Goal: Task Accomplishment & Management: Manage account settings

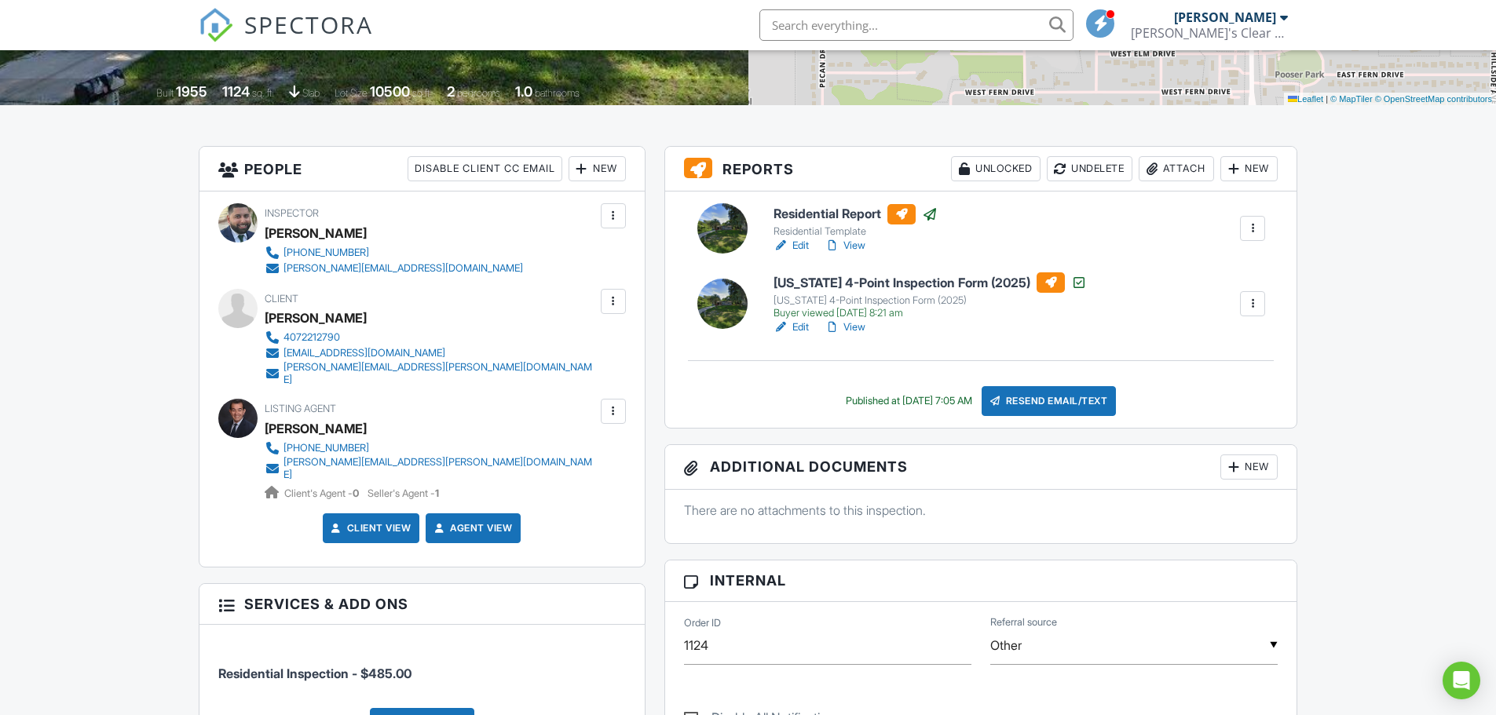
click at [796, 328] on link "Edit" at bounding box center [790, 328] width 35 height 16
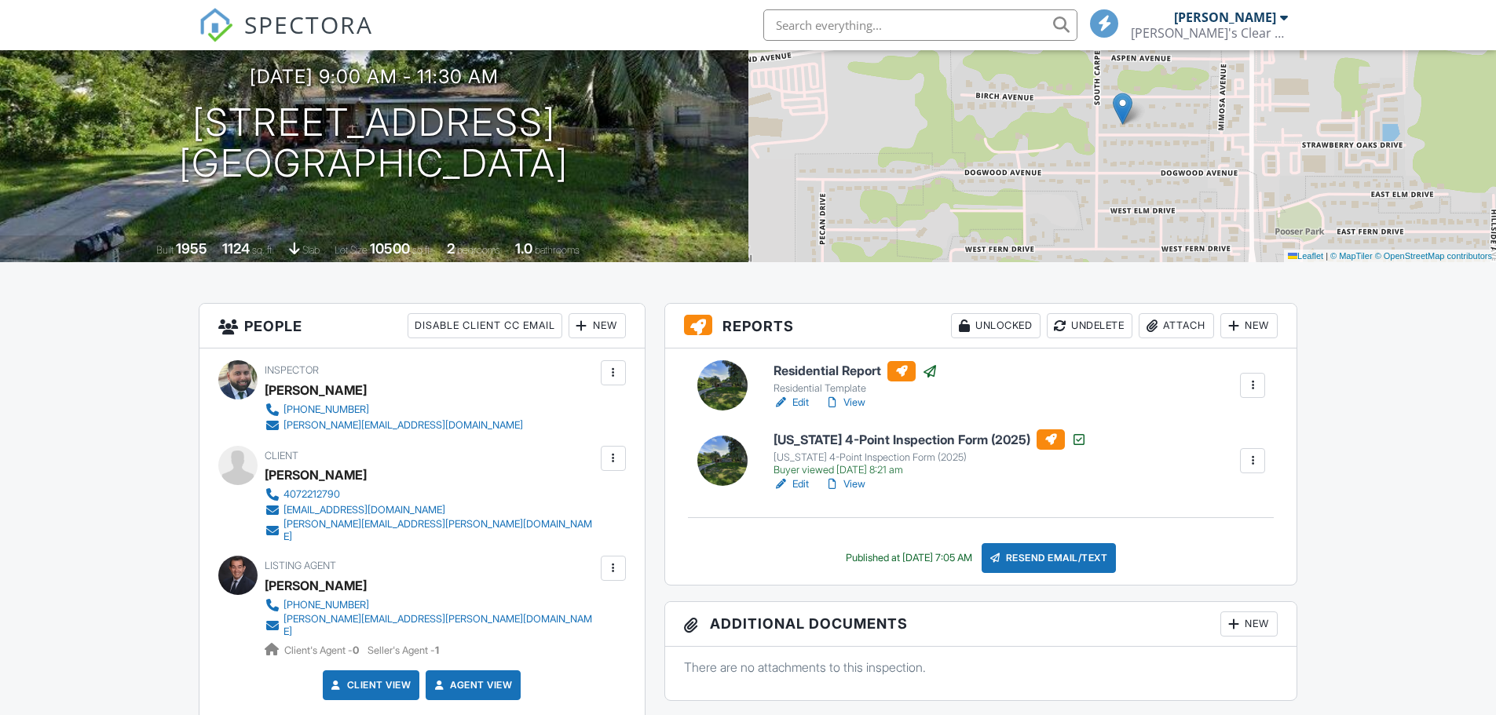
drag, startPoint x: 0, startPoint y: 0, endPoint x: 856, endPoint y: 481, distance: 981.7
click at [857, 481] on link "View" at bounding box center [844, 485] width 41 height 16
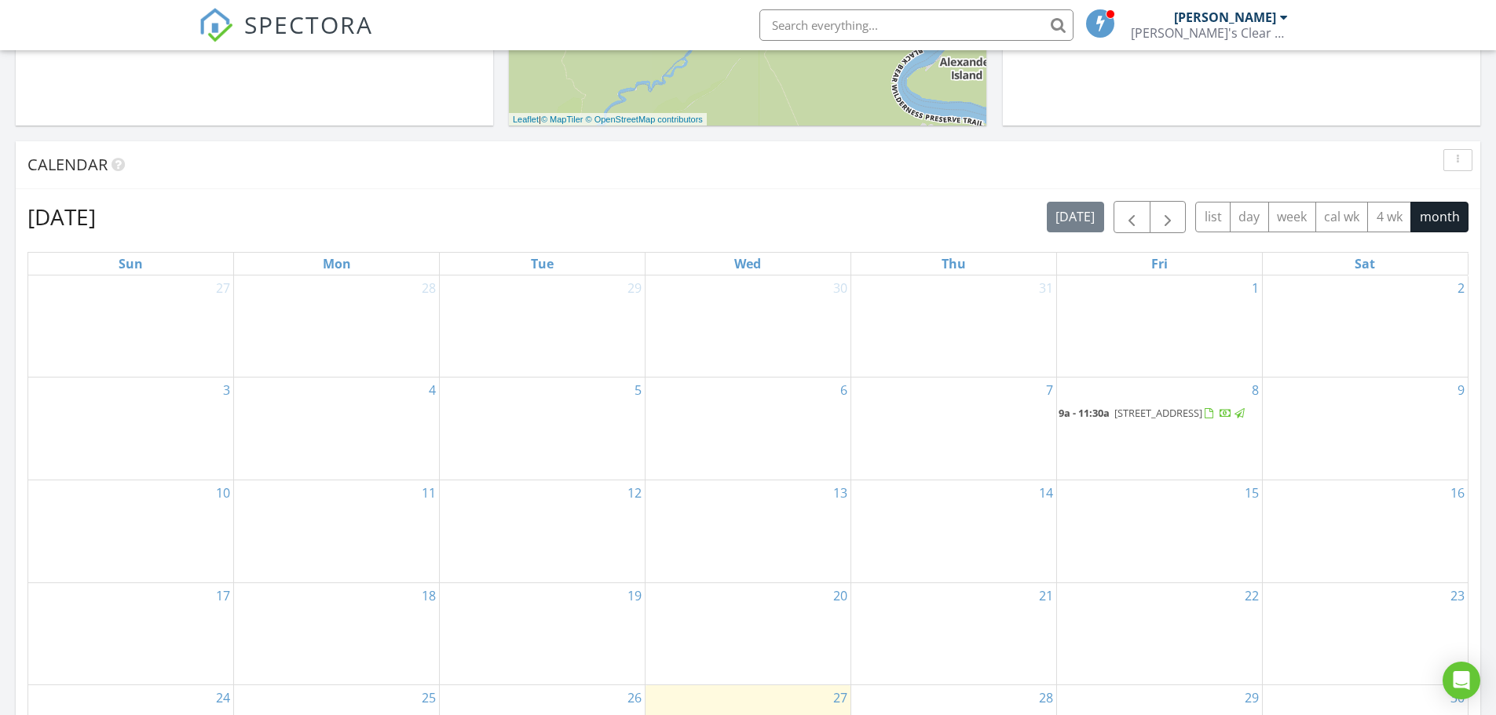
scroll to position [707, 0]
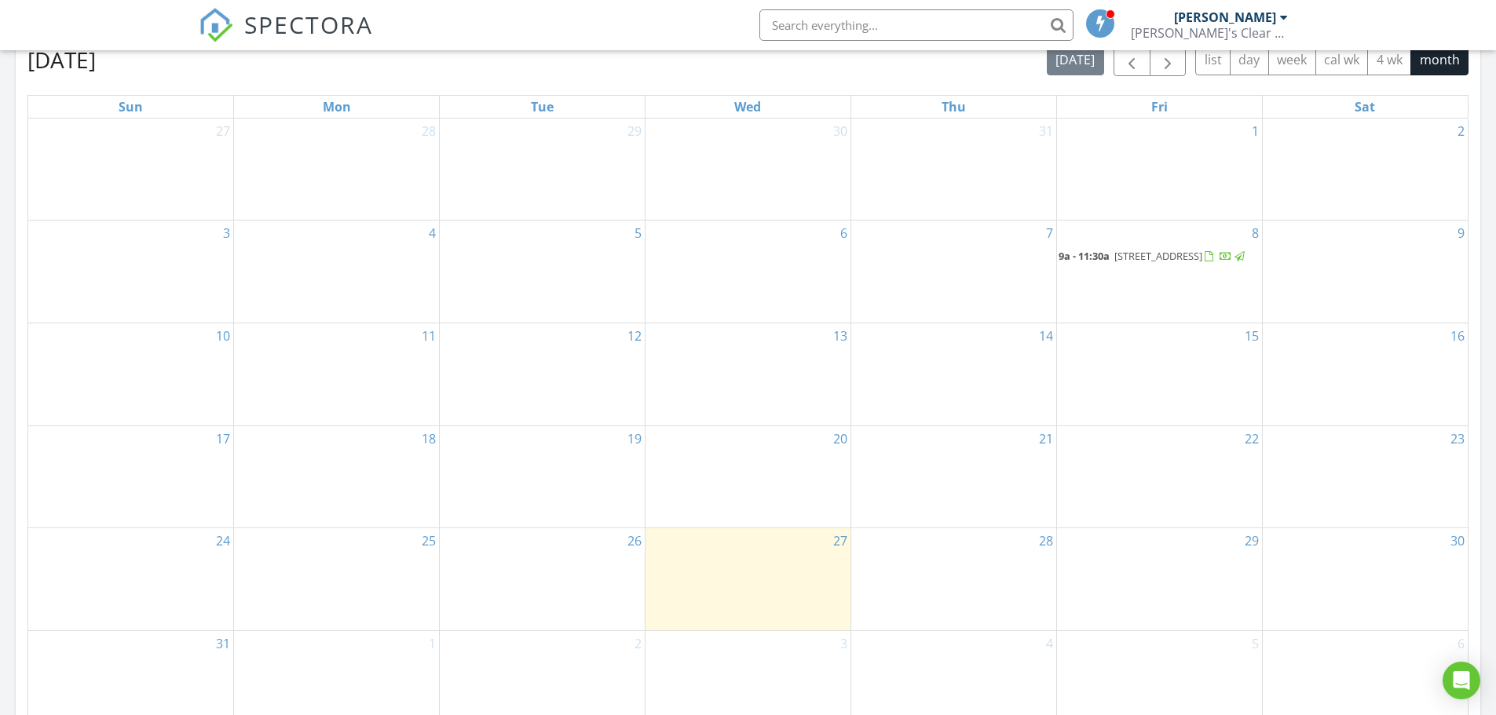
click at [1204, 262] on div at bounding box center [1208, 257] width 9 height 10
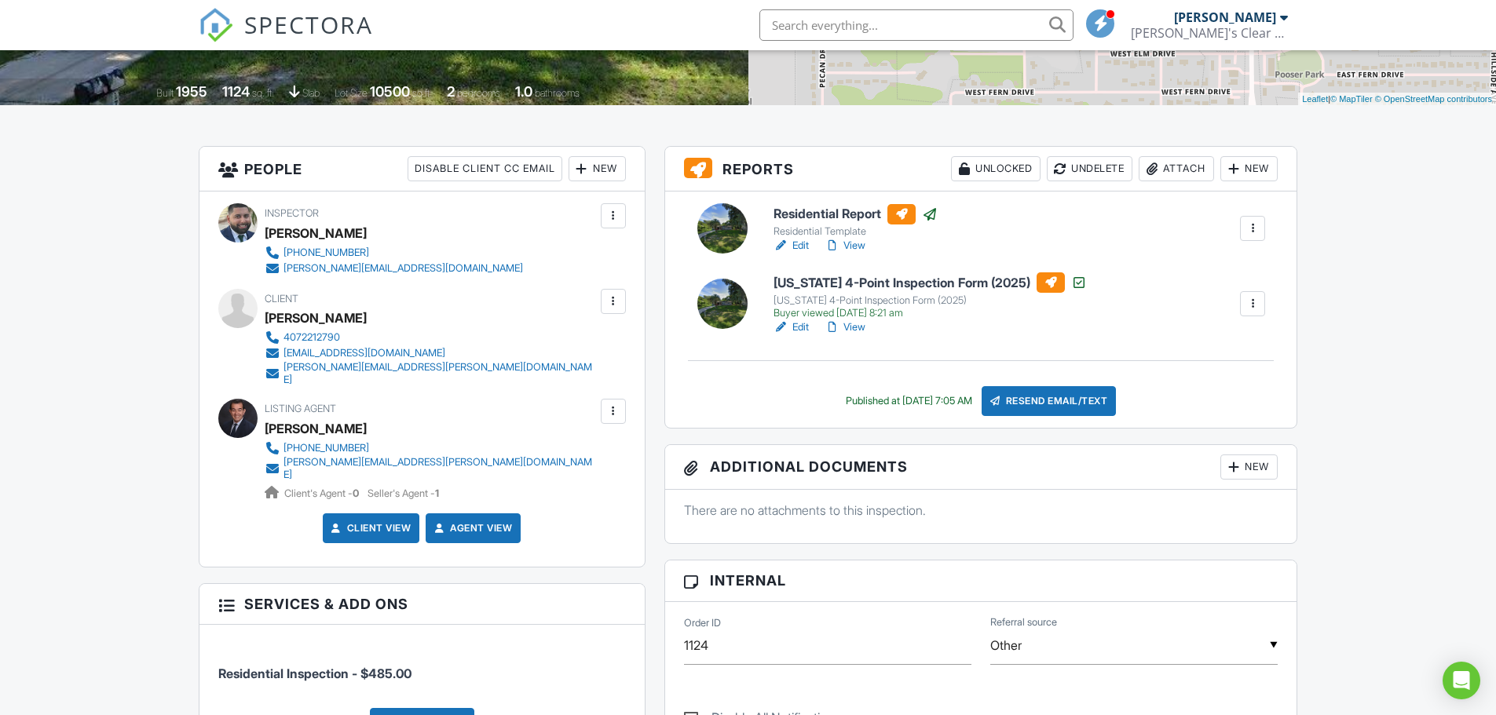
click at [1188, 166] on div "Attach" at bounding box center [1175, 168] width 75 height 25
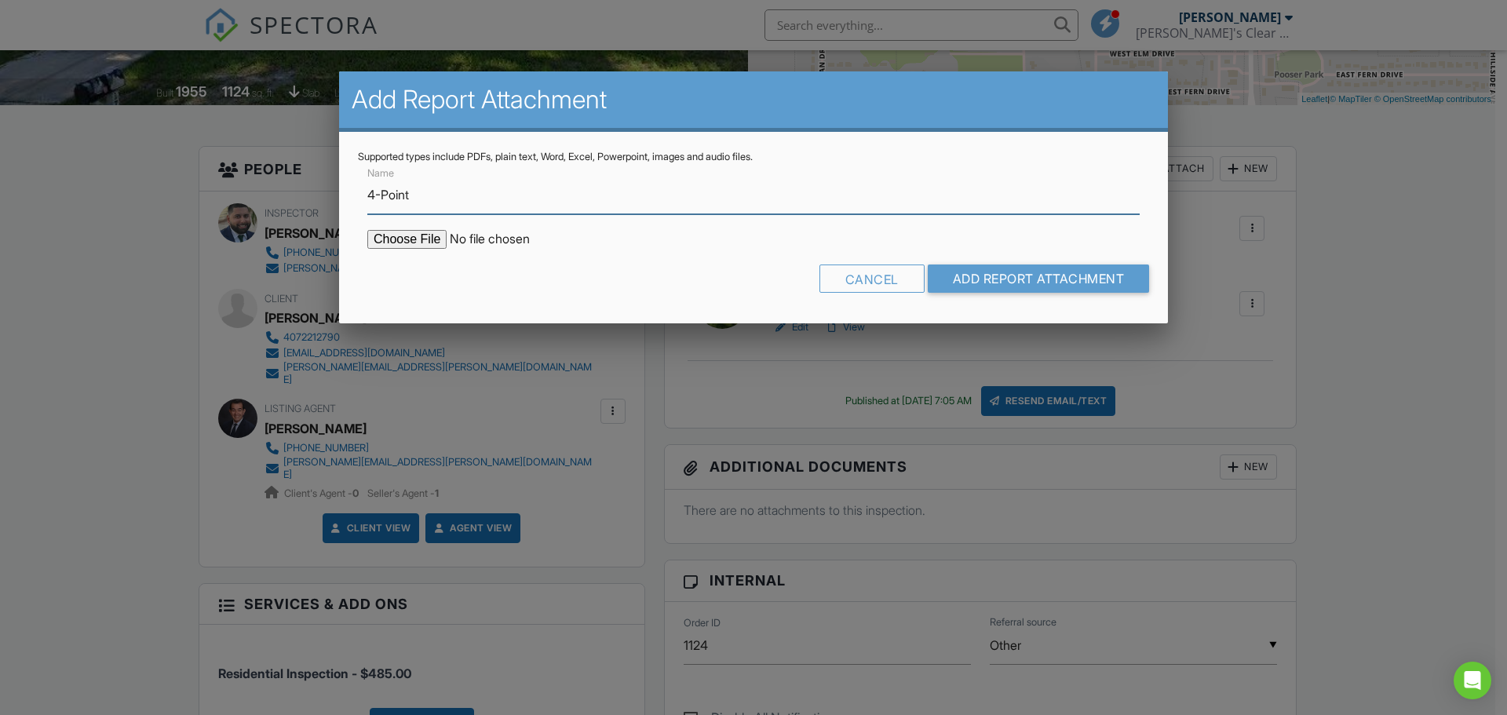
type input "4-Point Inspection [STREET_ADDRESS]"
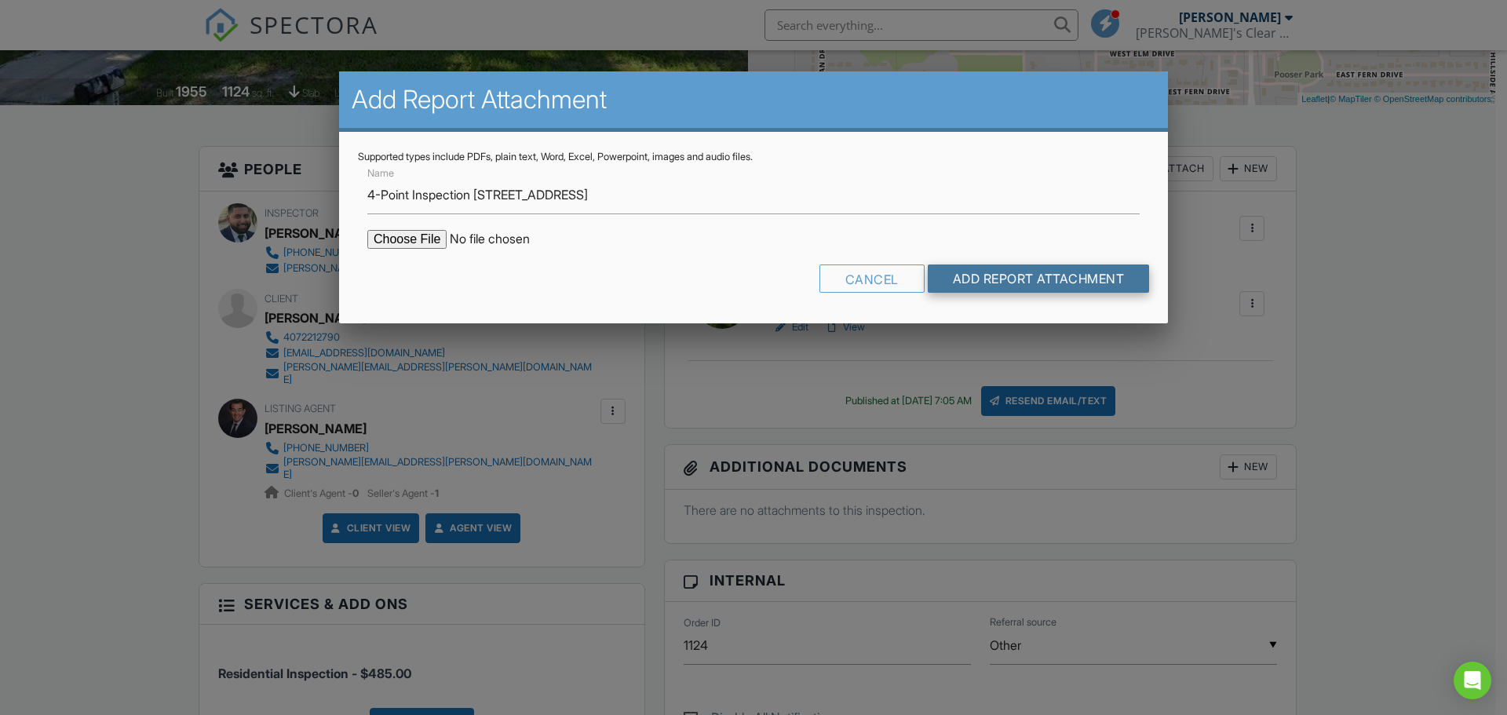
click at [1051, 283] on input "Add Report Attachment" at bounding box center [1039, 279] width 222 height 28
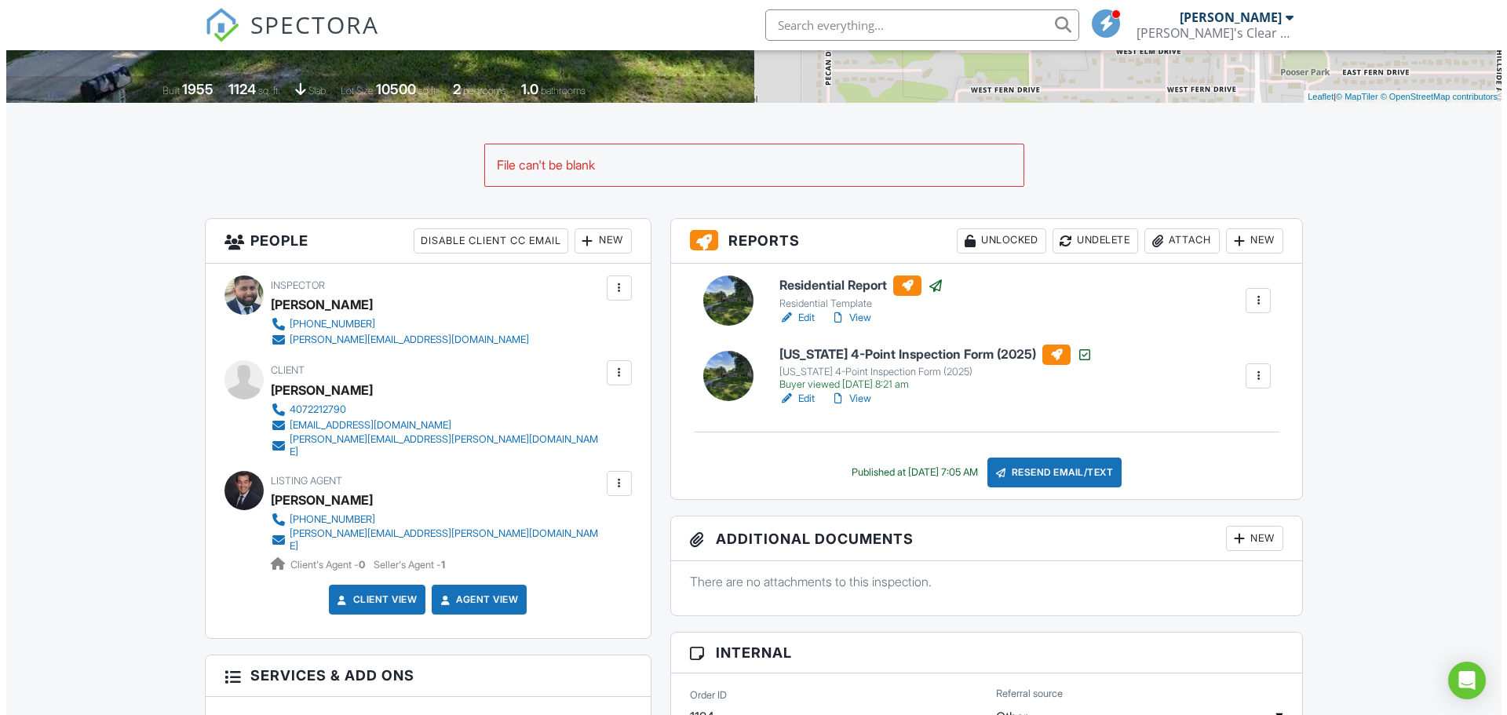
scroll to position [314, 0]
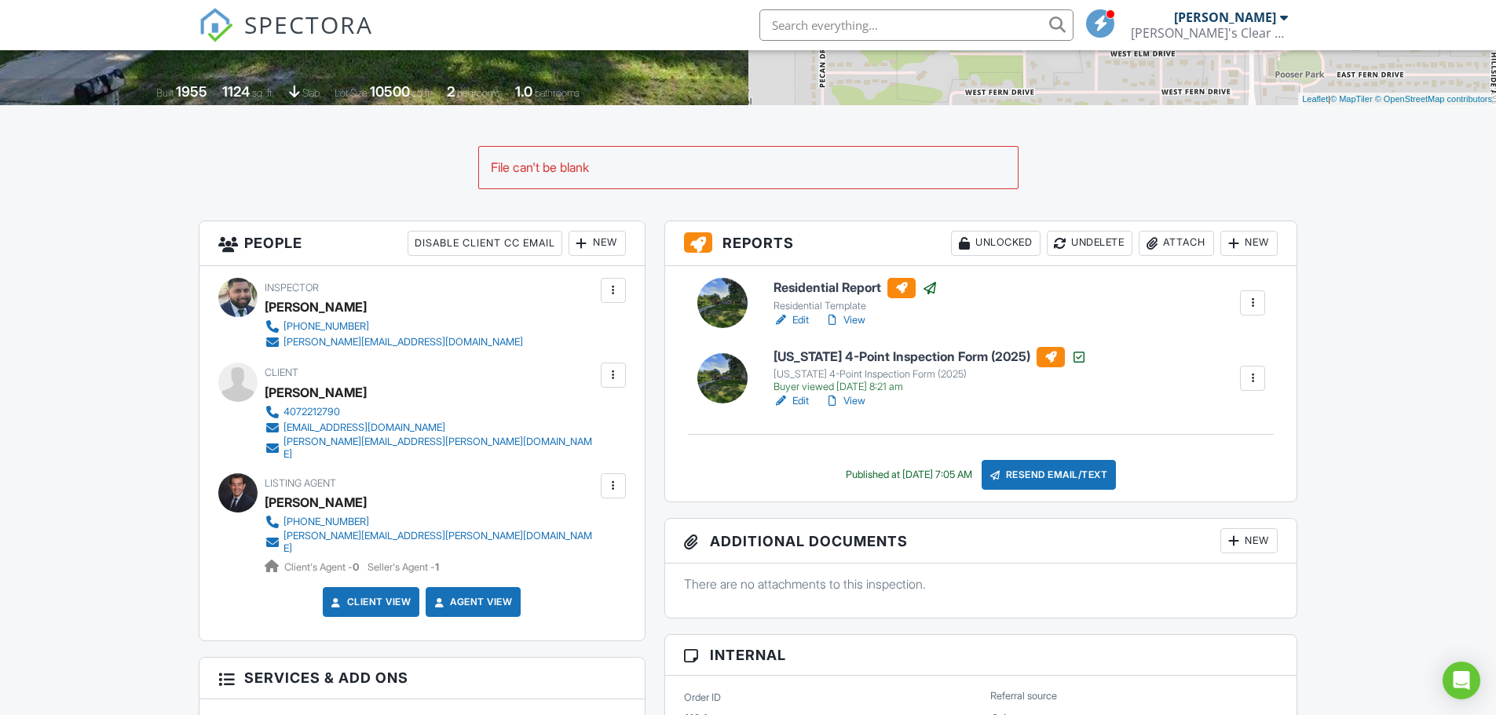
click at [1161, 248] on div "Attach" at bounding box center [1175, 243] width 75 height 25
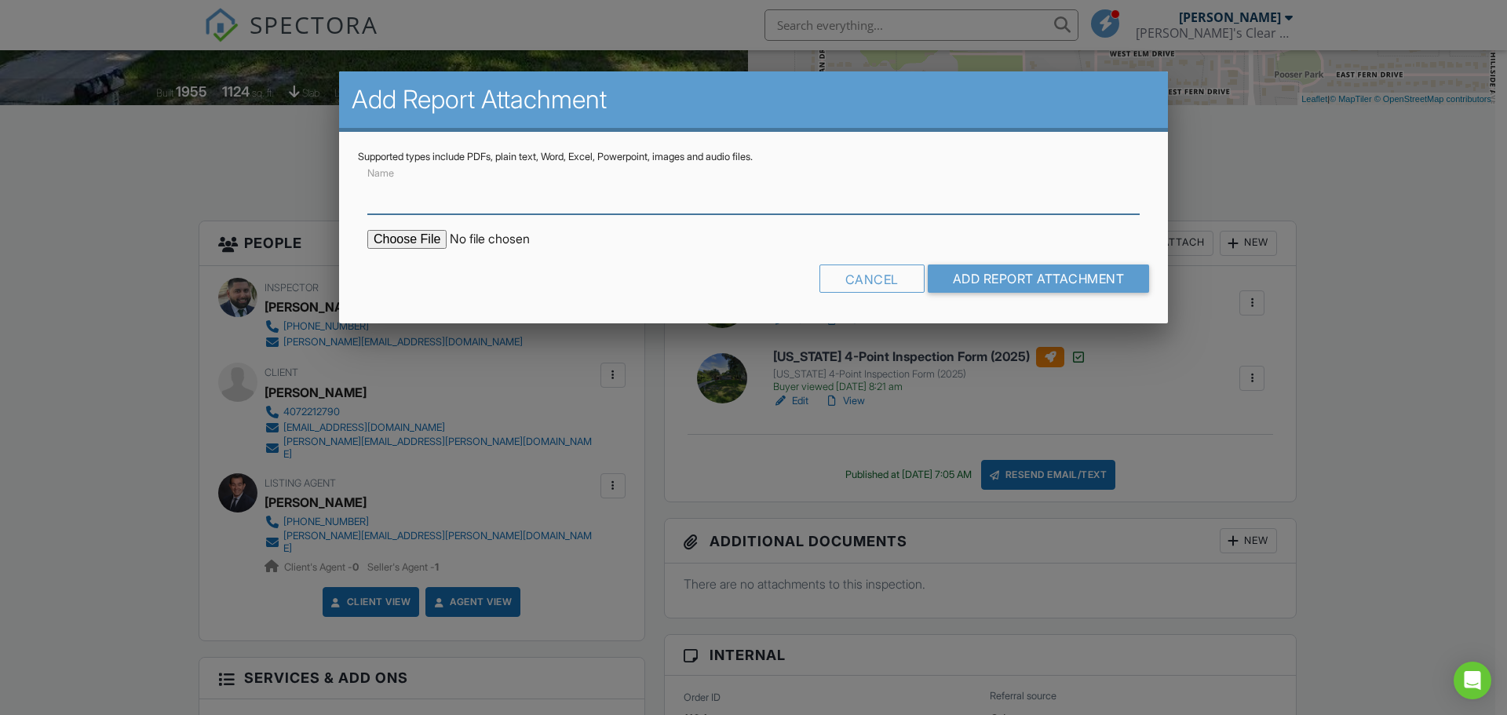
click at [427, 210] on input "Name" at bounding box center [753, 195] width 772 height 38
type input "4-Point Inspection [STREET_ADDRESS]"
click at [422, 236] on input "file" at bounding box center [500, 239] width 267 height 19
type input "C:\fakepath\173_Cedar_Ave___Florida_4_Point_Inspection_Form__2025_ (2).pdf"
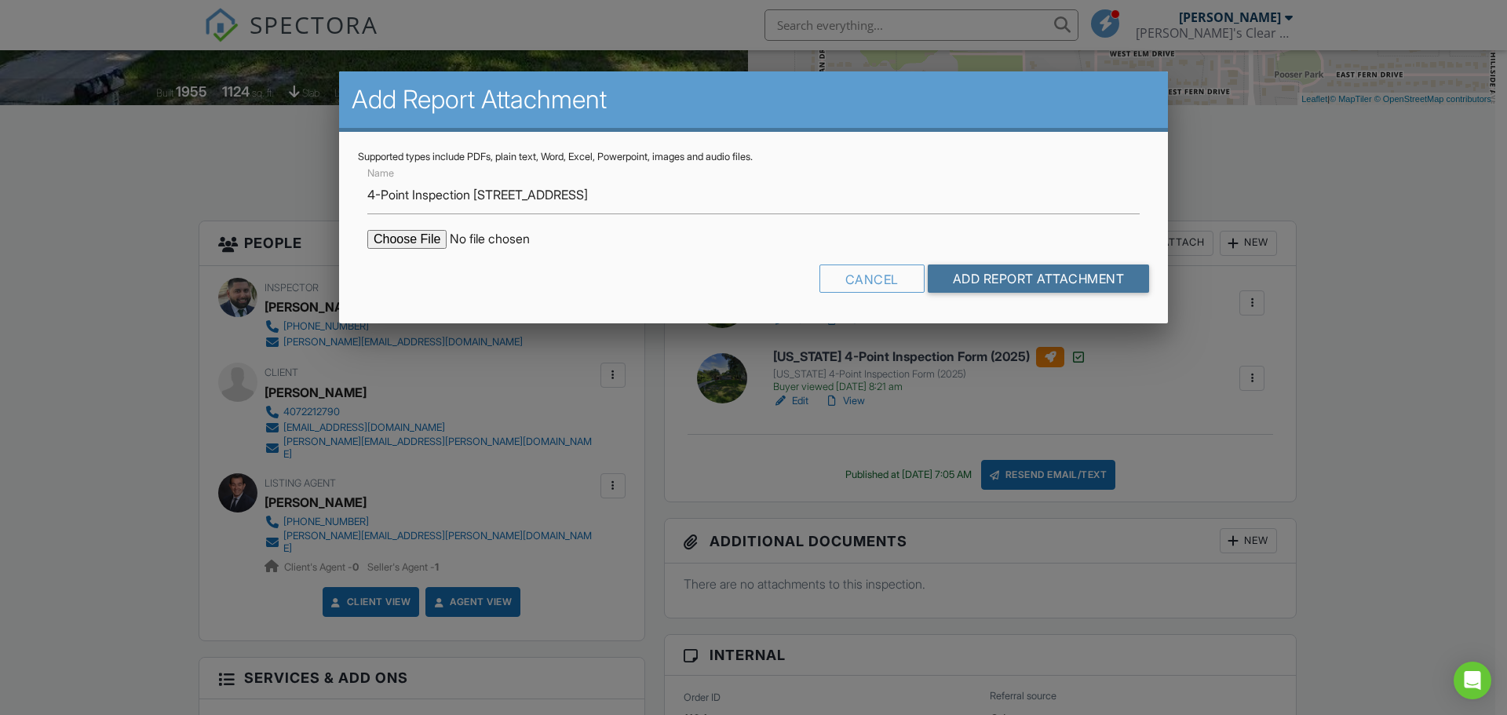
drag, startPoint x: 992, startPoint y: 272, endPoint x: 955, endPoint y: 279, distance: 37.6
click at [993, 272] on input "Add Report Attachment" at bounding box center [1039, 279] width 222 height 28
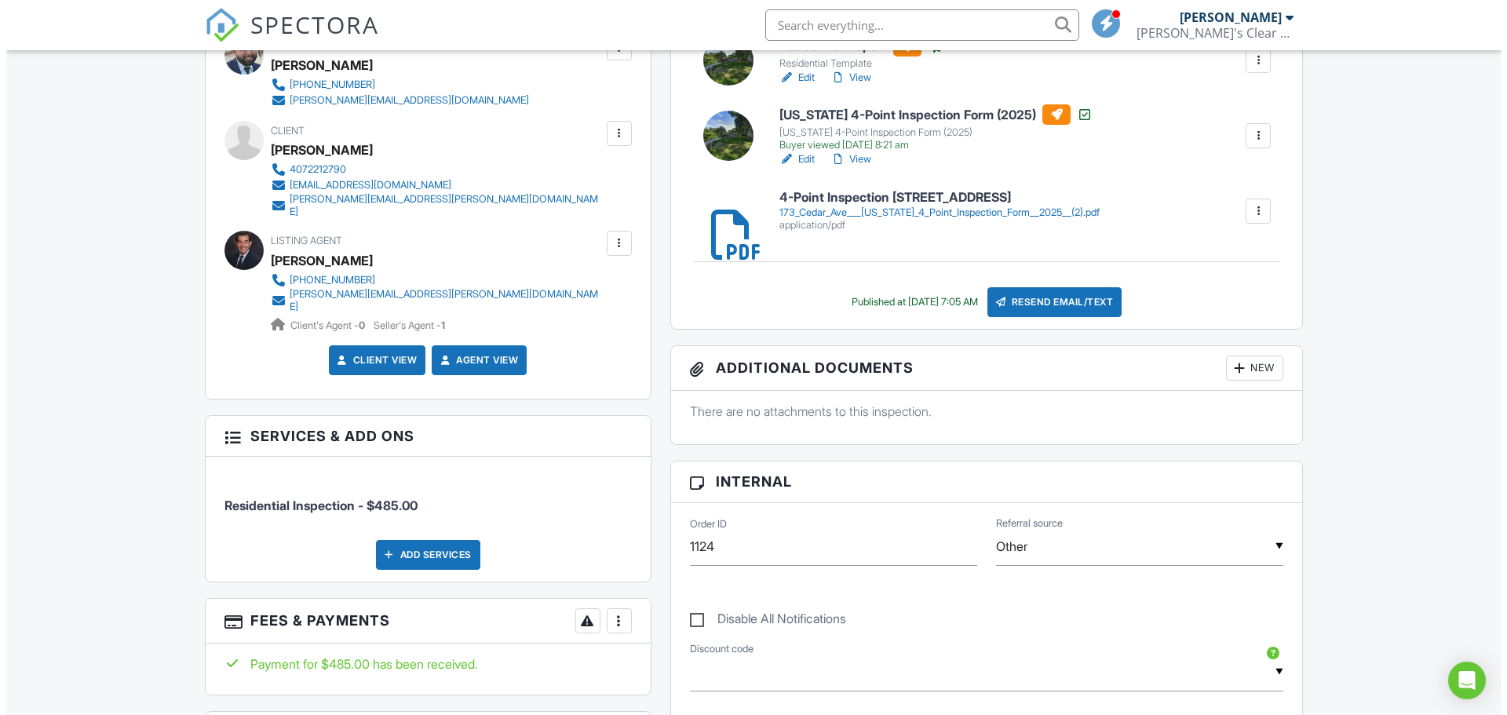
scroll to position [393, 0]
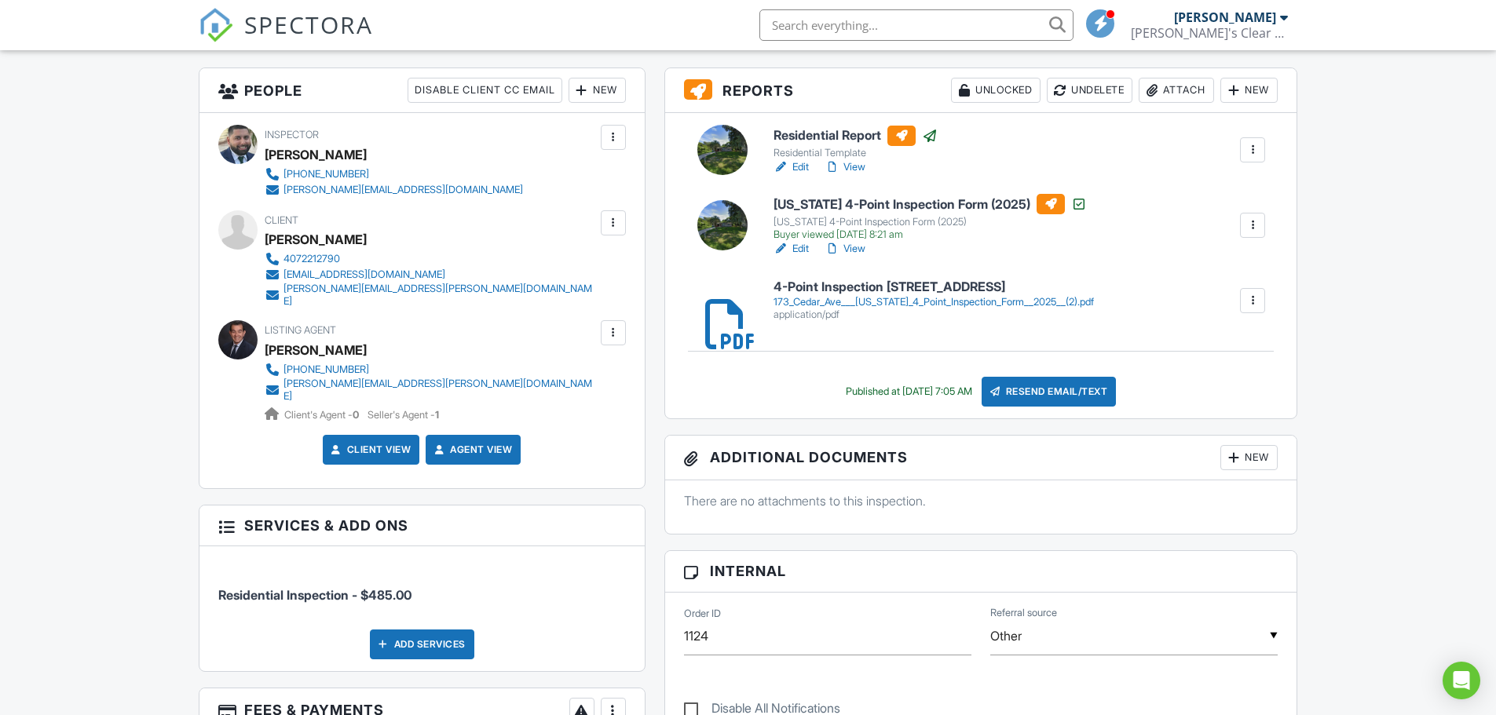
drag, startPoint x: 601, startPoint y: 214, endPoint x: 610, endPoint y: 217, distance: 9.0
click at [603, 214] on div at bounding box center [613, 222] width 25 height 25
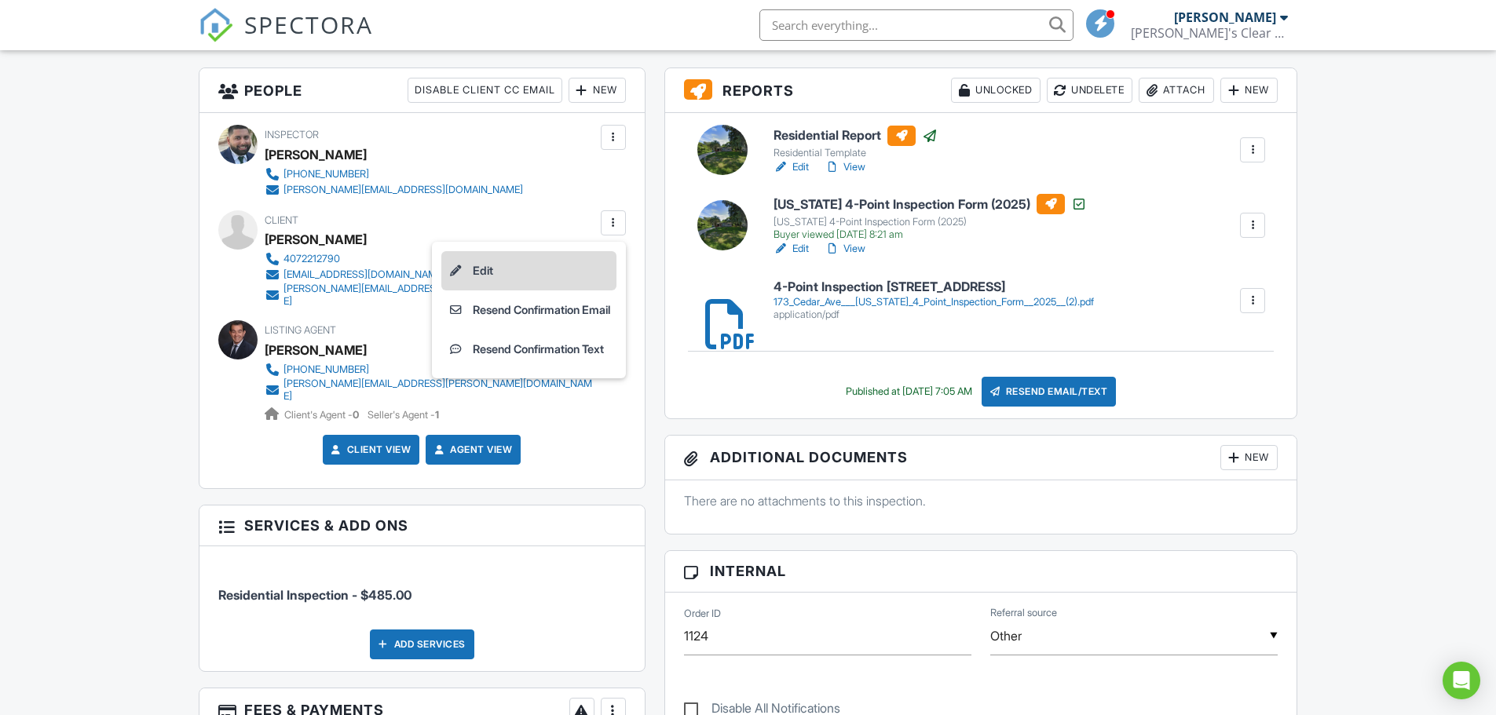
click at [539, 265] on li "Edit" at bounding box center [528, 270] width 175 height 39
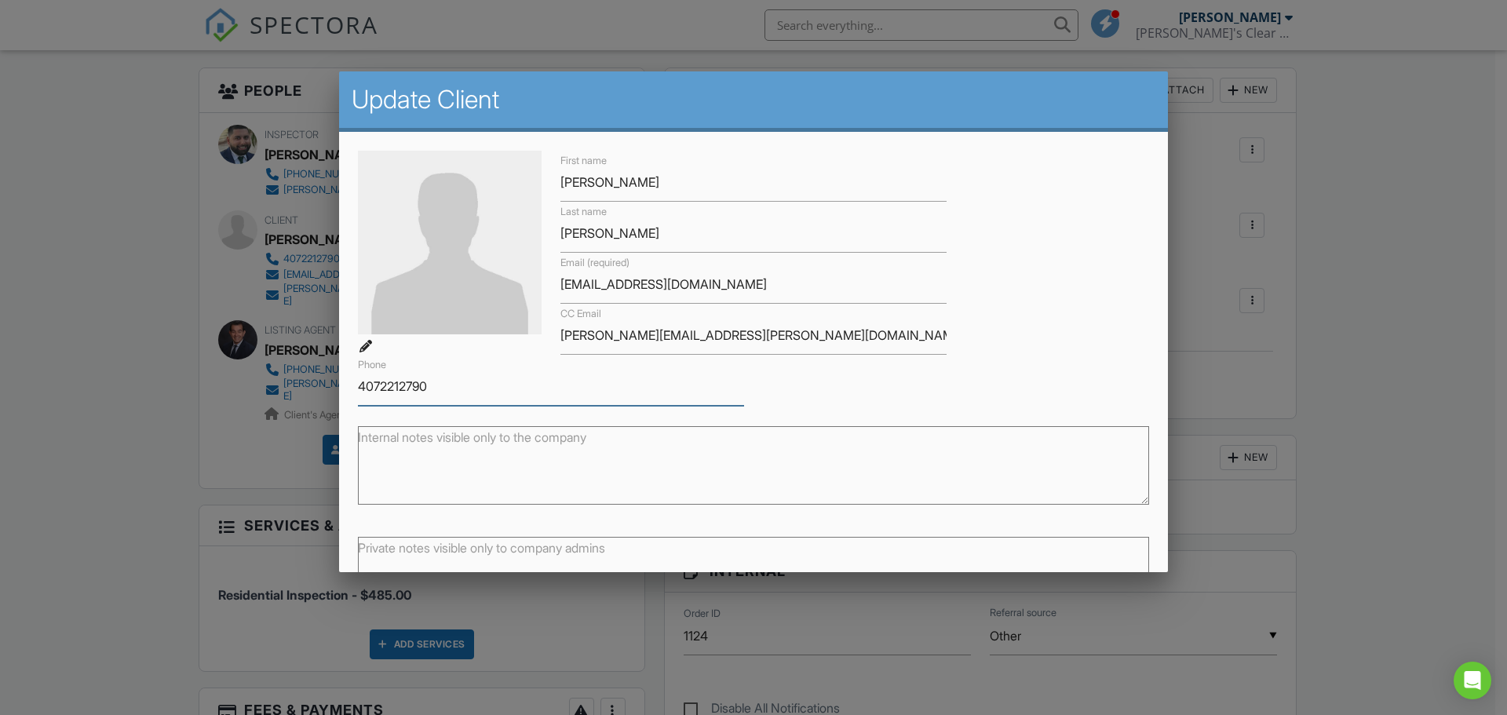
click at [381, 383] on input "4072212790" at bounding box center [551, 386] width 386 height 38
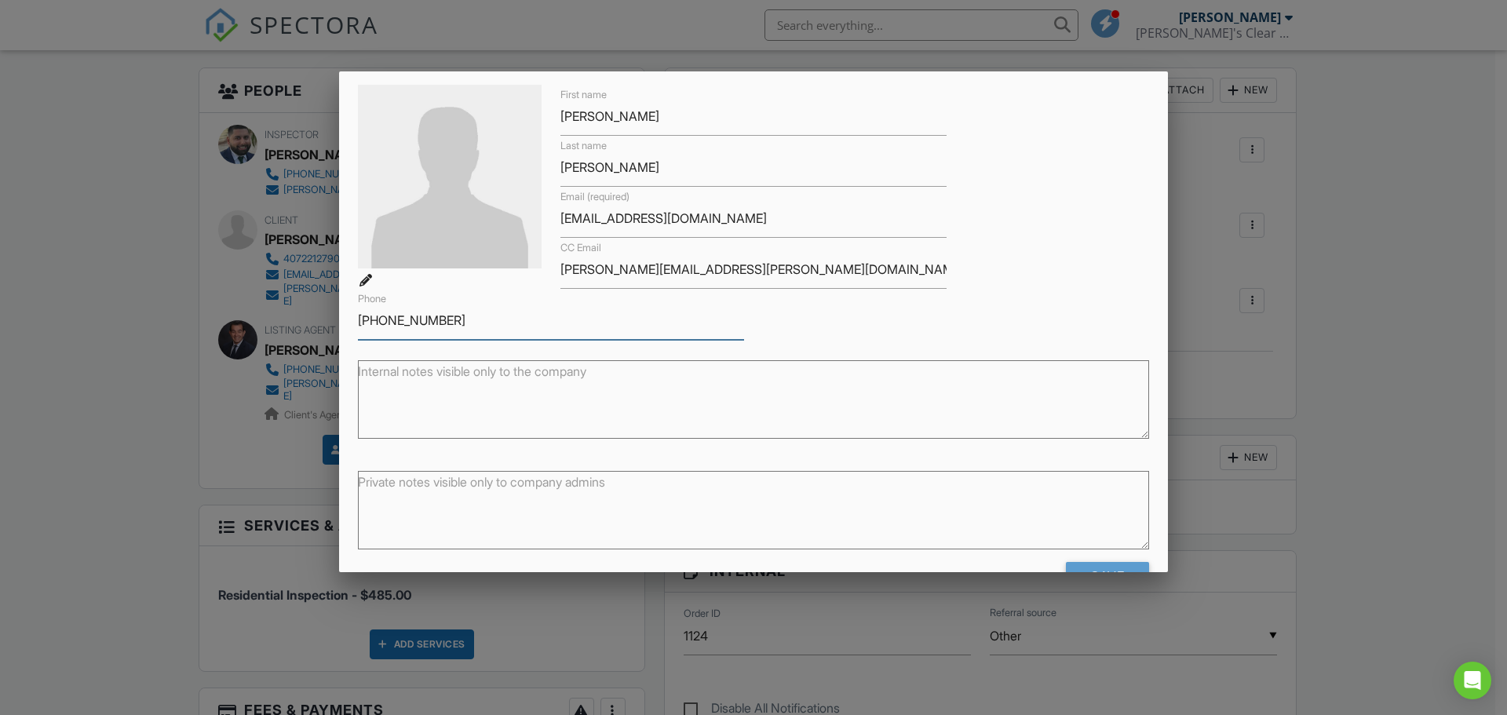
scroll to position [115, 0]
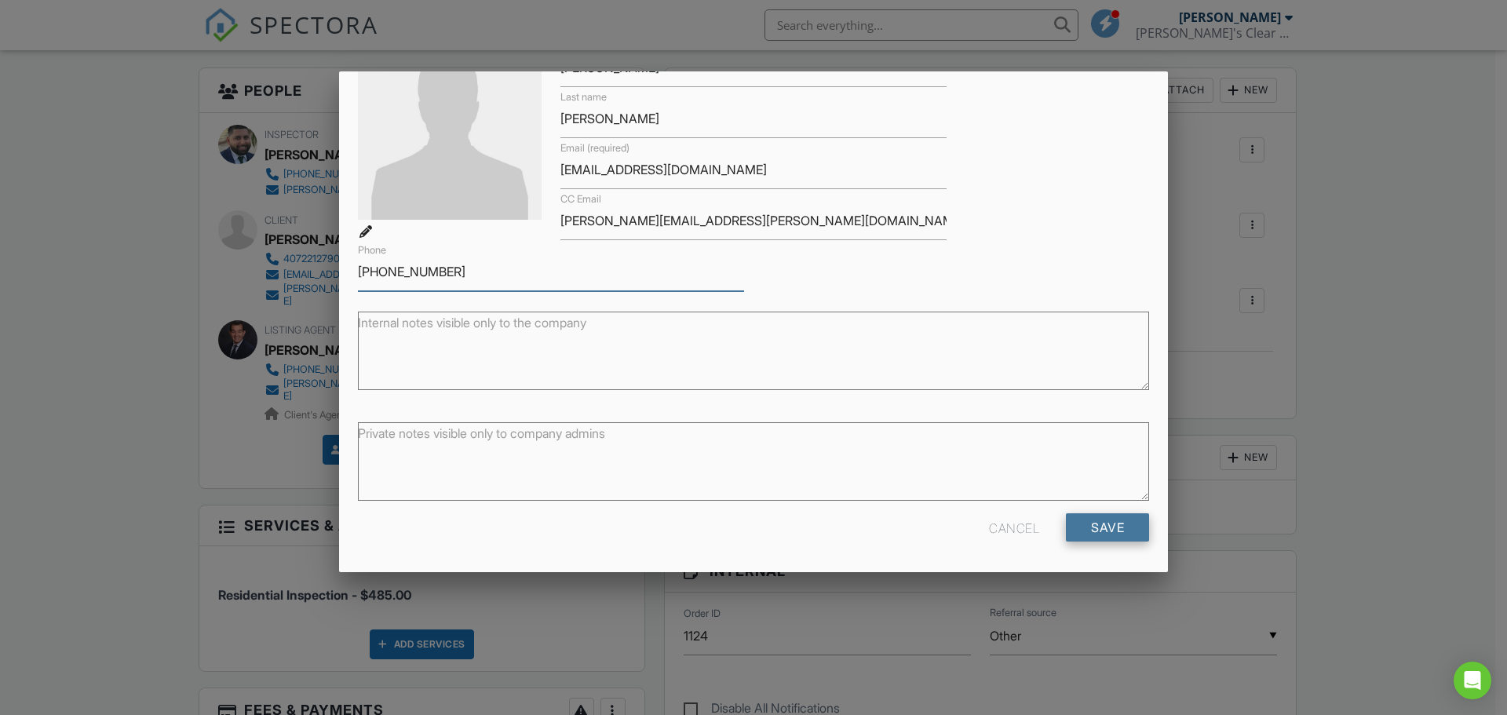
type input "[PHONE_NUMBER]"
click at [1116, 536] on input "Save" at bounding box center [1107, 527] width 83 height 28
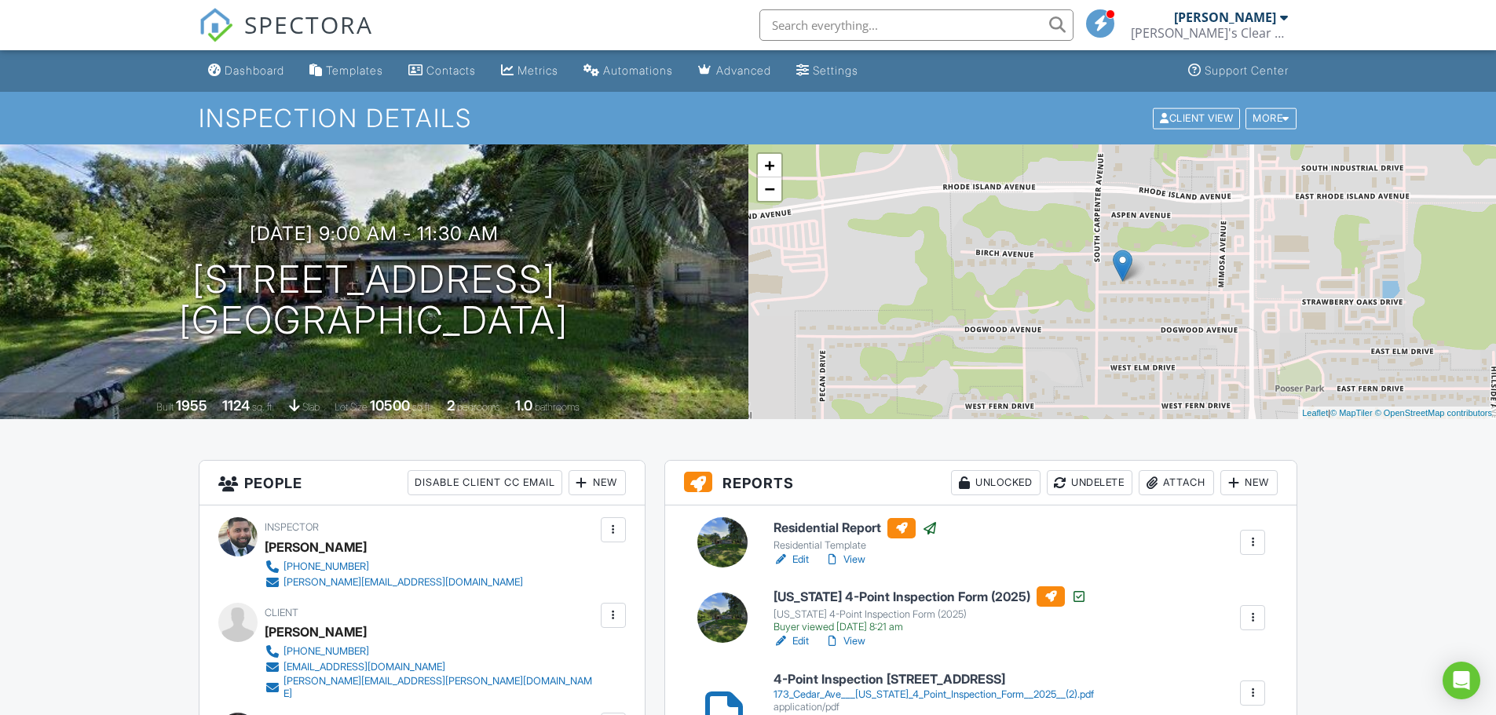
click at [1098, 24] on span at bounding box center [1101, 23] width 16 height 1
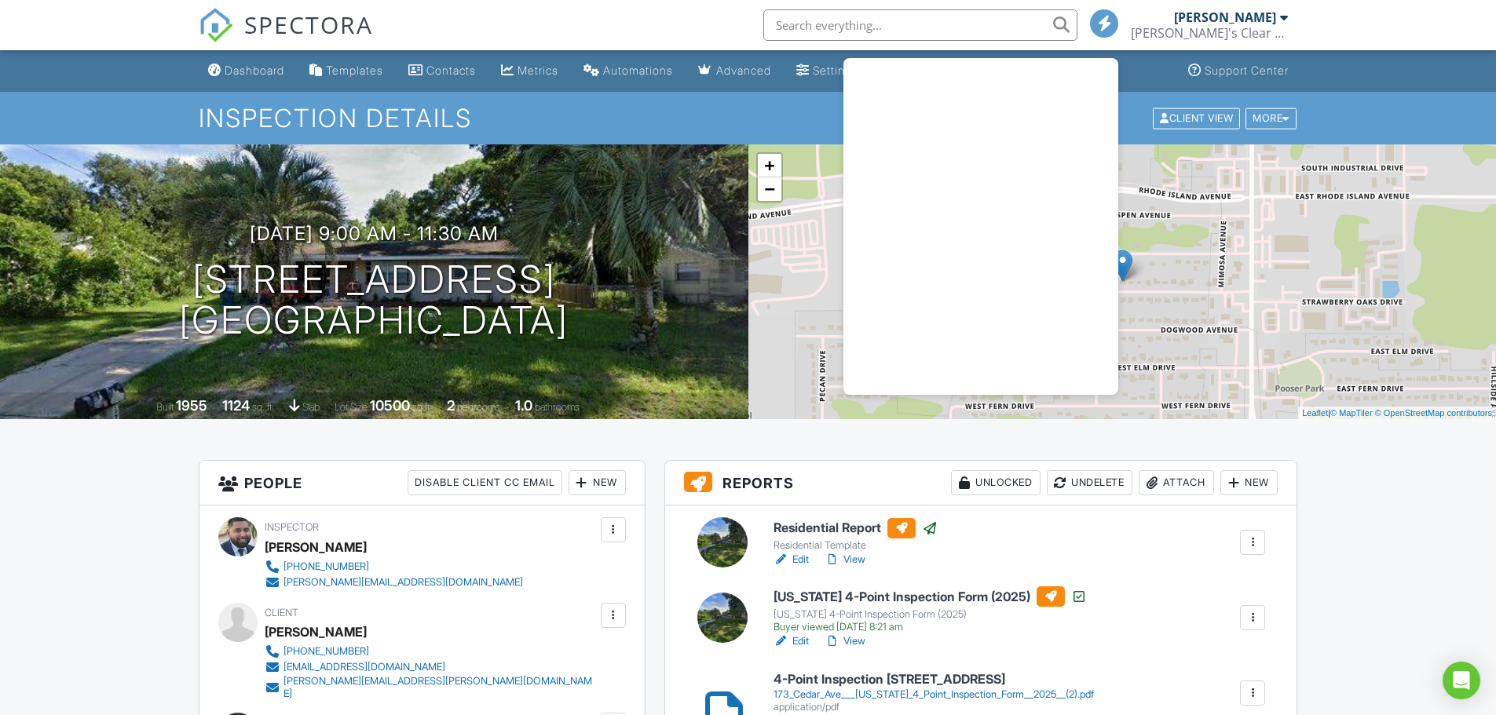
click at [706, 28] on div "SPECTORA [PERSON_NAME] [PERSON_NAME]'s Clear View Inspections LLC Role: Inspect…" at bounding box center [748, 25] width 1099 height 50
